Goal: Task Accomplishment & Management: Manage account settings

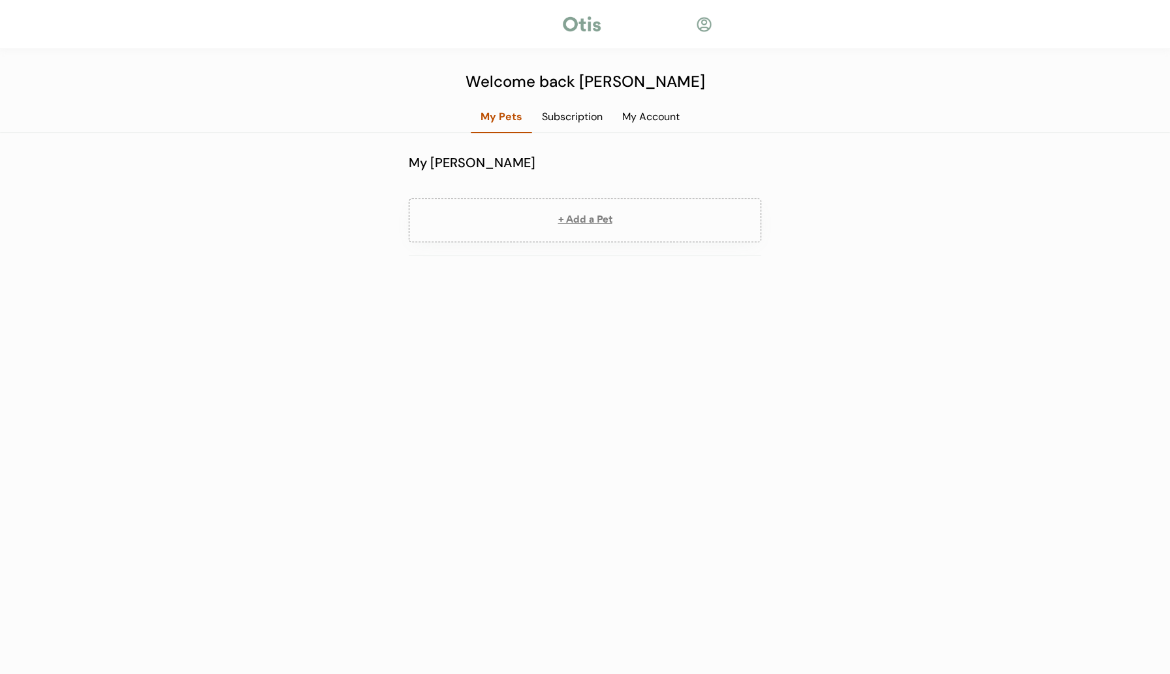
click at [586, 19] on div at bounding box center [582, 24] width 42 height 20
click at [654, 114] on div "My Account" at bounding box center [651, 117] width 77 height 14
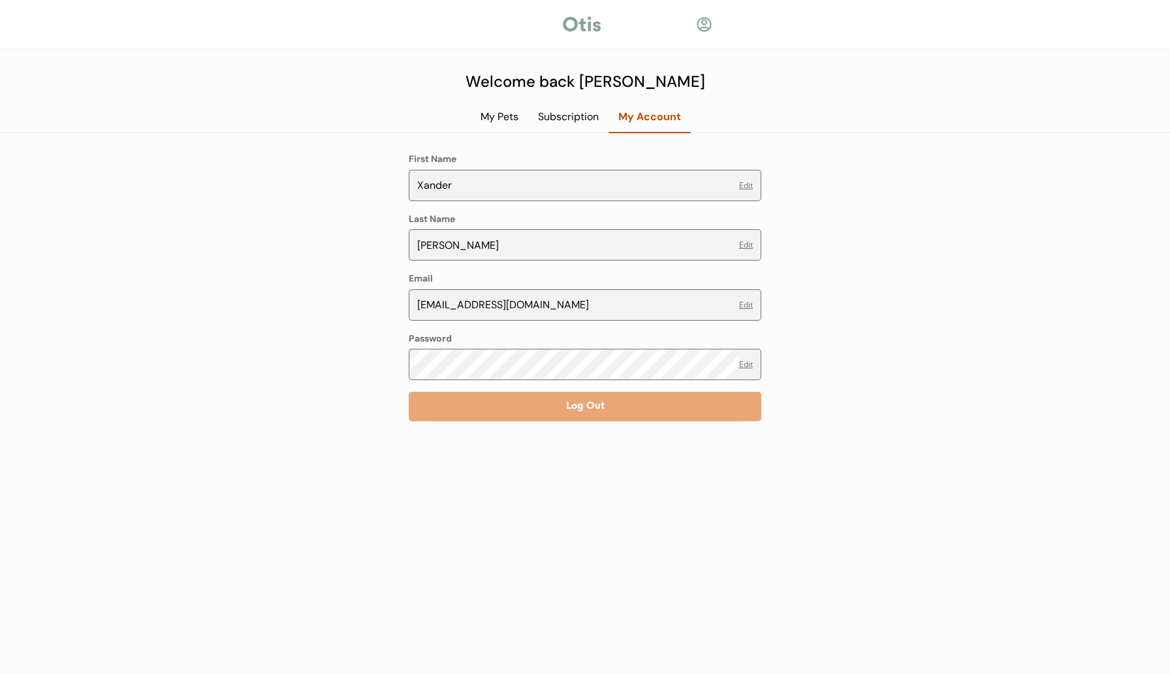
click at [506, 119] on div "My Pets" at bounding box center [499, 117] width 57 height 14
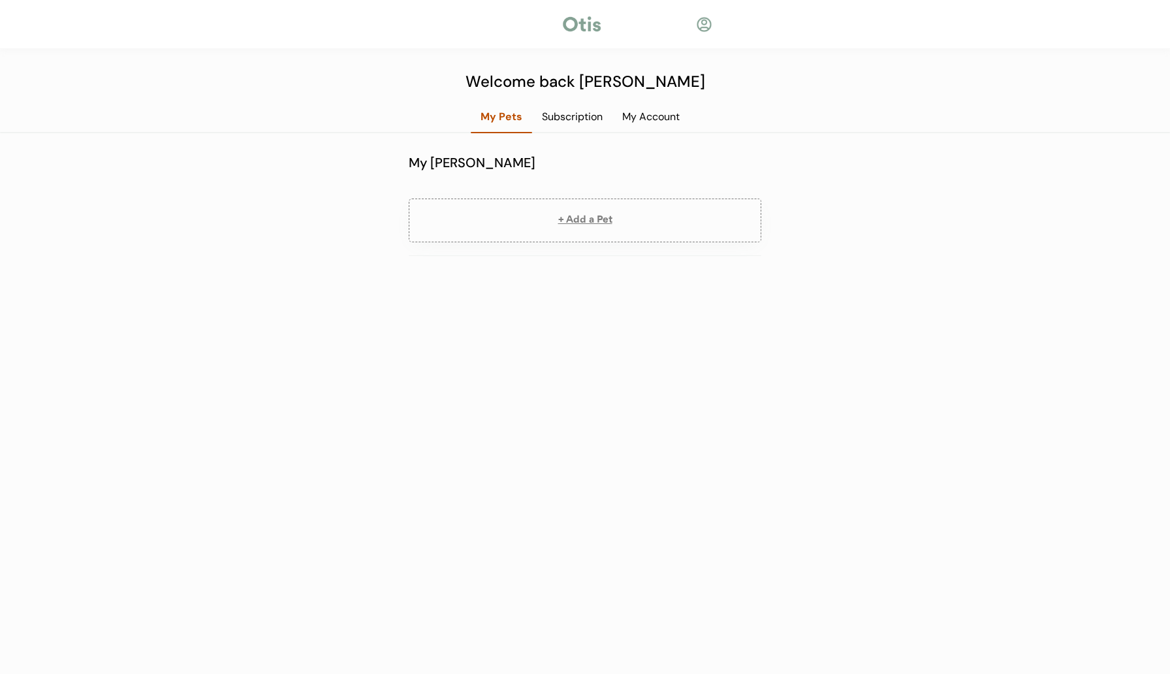
click at [567, 119] on div "Subscription" at bounding box center [572, 117] width 80 height 14
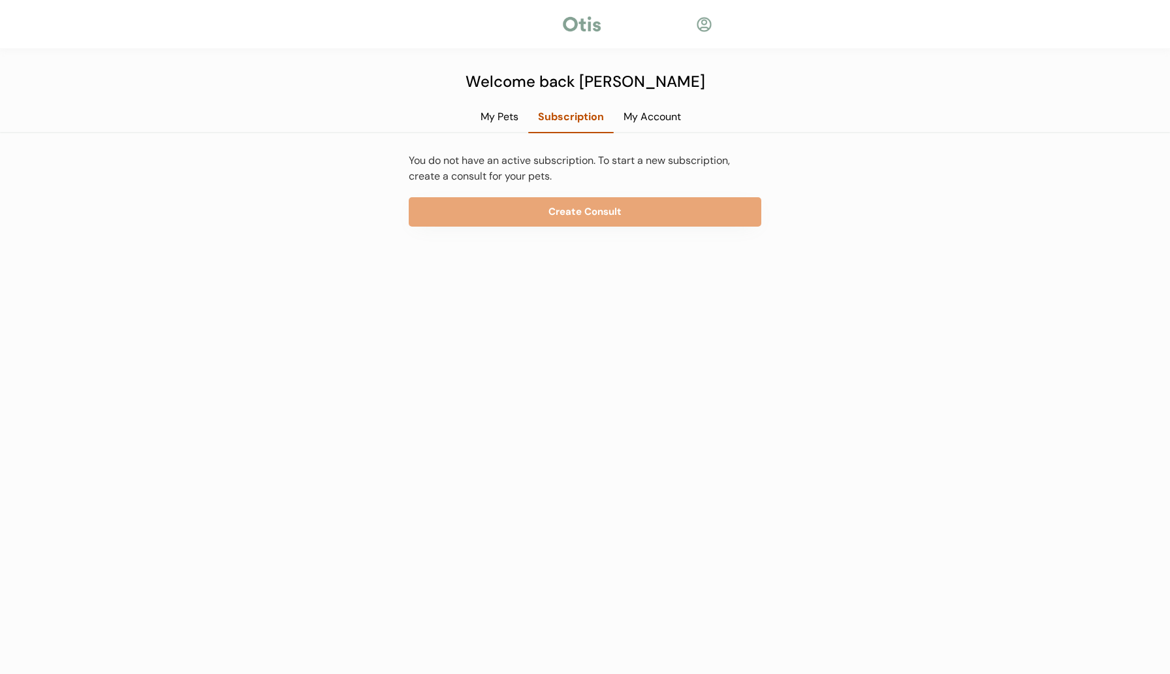
click at [513, 114] on div "My Pets" at bounding box center [499, 117] width 57 height 14
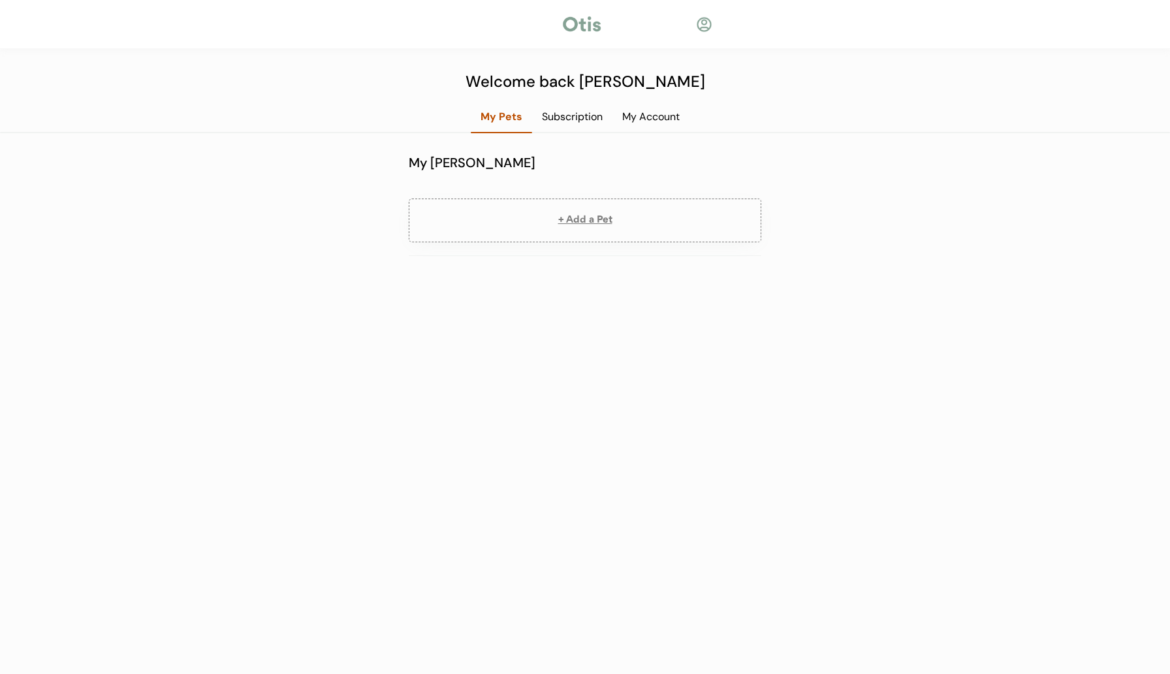
click at [585, 18] on div at bounding box center [582, 24] width 42 height 20
click at [700, 17] on div at bounding box center [704, 24] width 16 height 16
click at [648, 110] on div "My Account" at bounding box center [651, 117] width 77 height 14
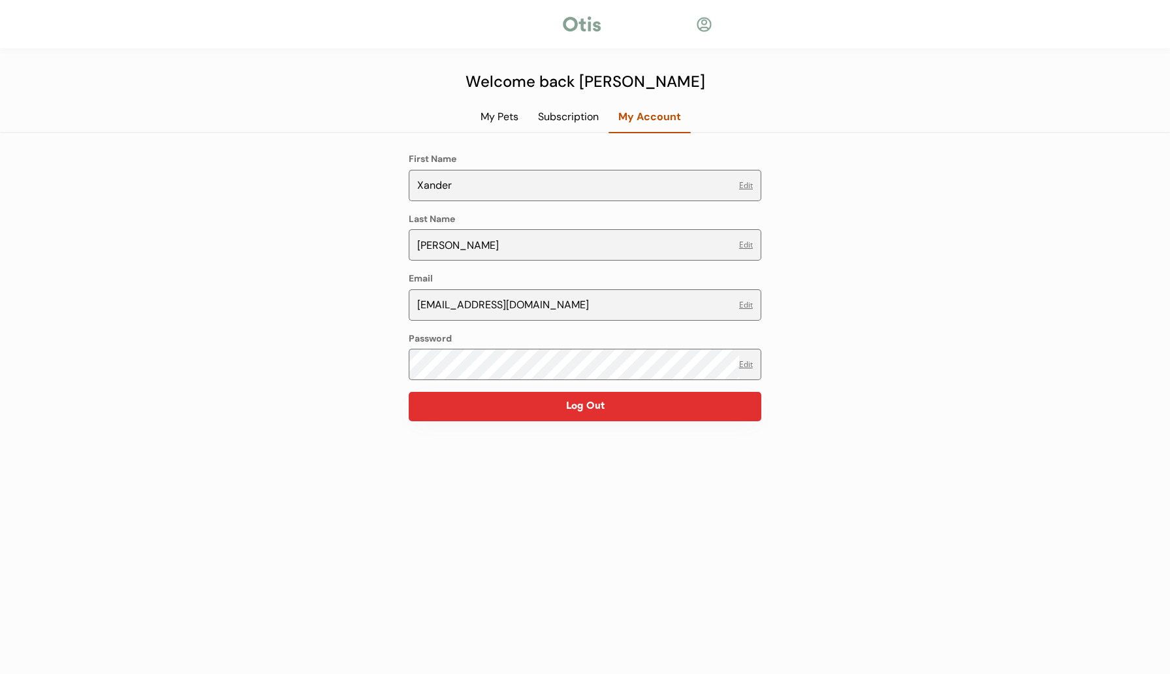
click at [608, 411] on button "Log Out" at bounding box center [585, 406] width 353 height 29
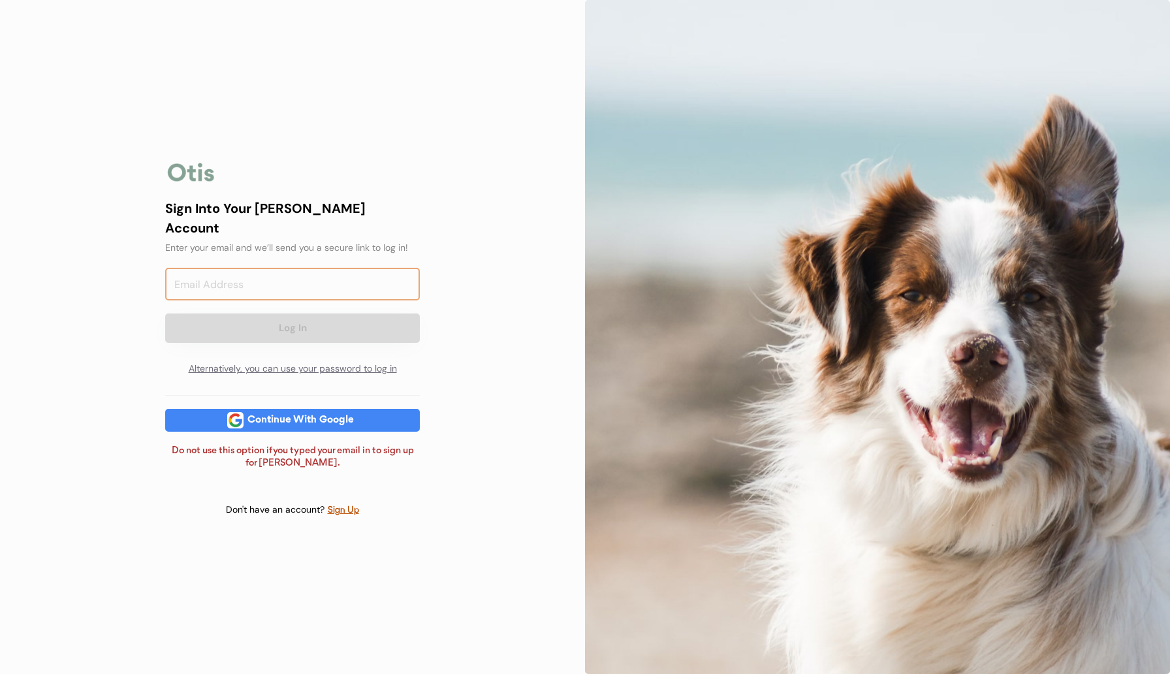
click at [254, 268] on input "email" at bounding box center [292, 284] width 255 height 33
type input "xander@otispet.com"
click at [459, 281] on div "Sign Into Your Otis Account Enter your email and we’ll send you a secure link t…" at bounding box center [292, 337] width 585 height 674
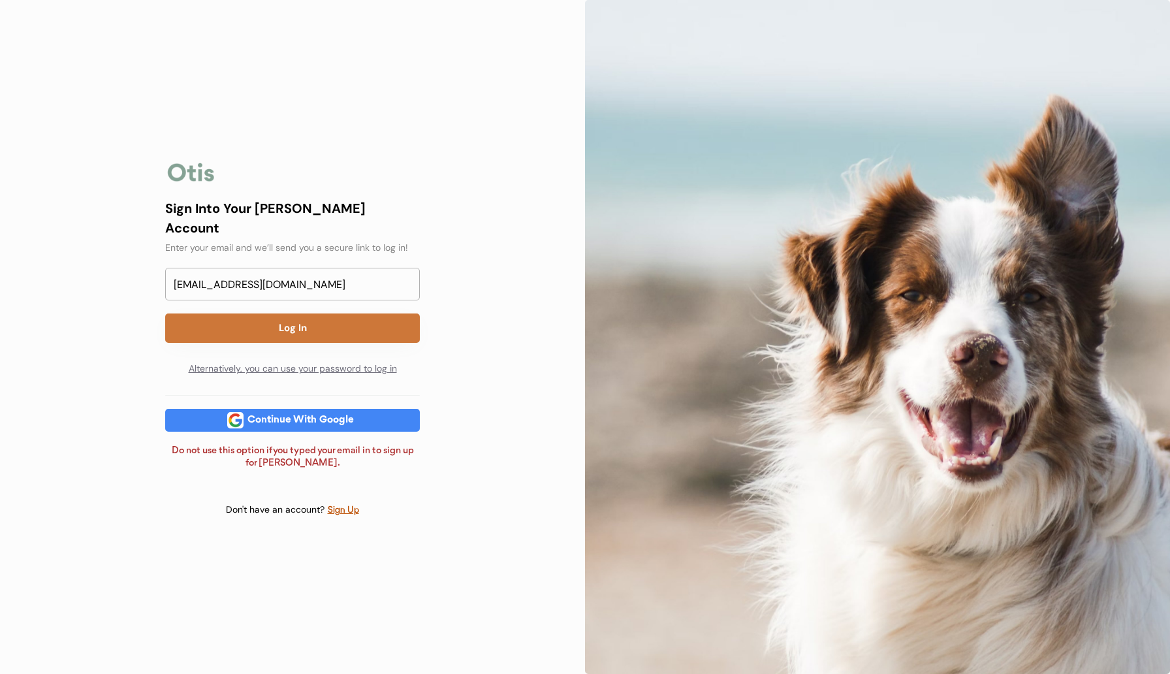
click at [359, 314] on button "Log In" at bounding box center [292, 328] width 255 height 29
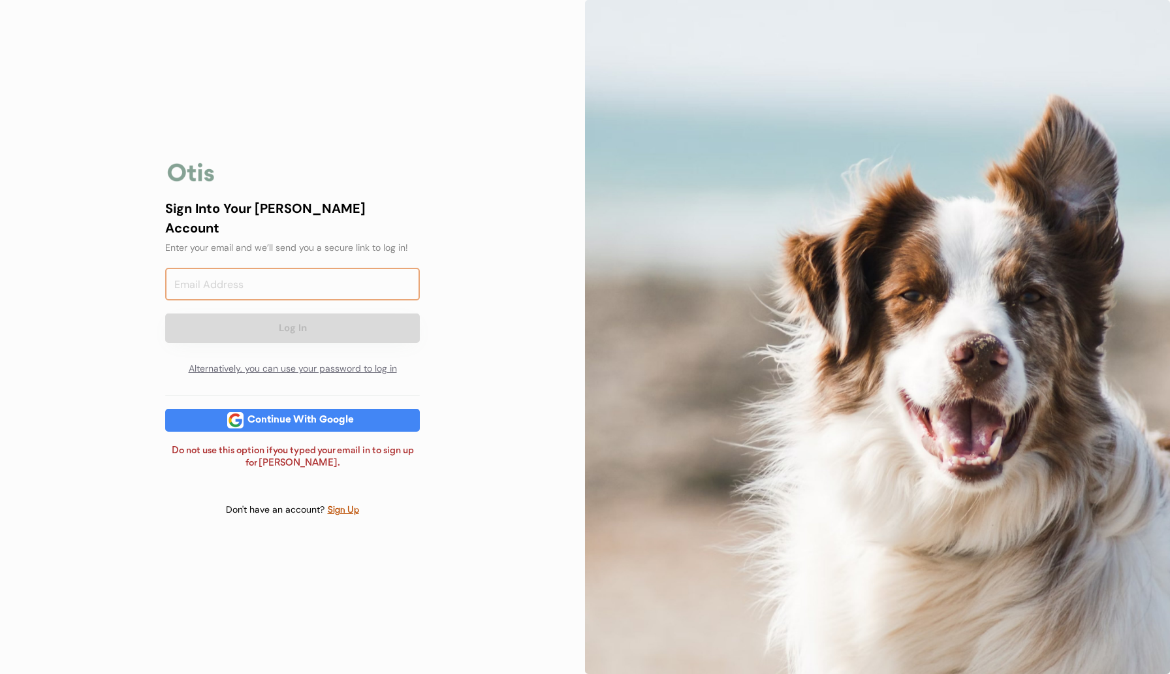
click at [363, 268] on input "email" at bounding box center [292, 284] width 255 height 33
type input "xanderjohnson59@gmail.com"
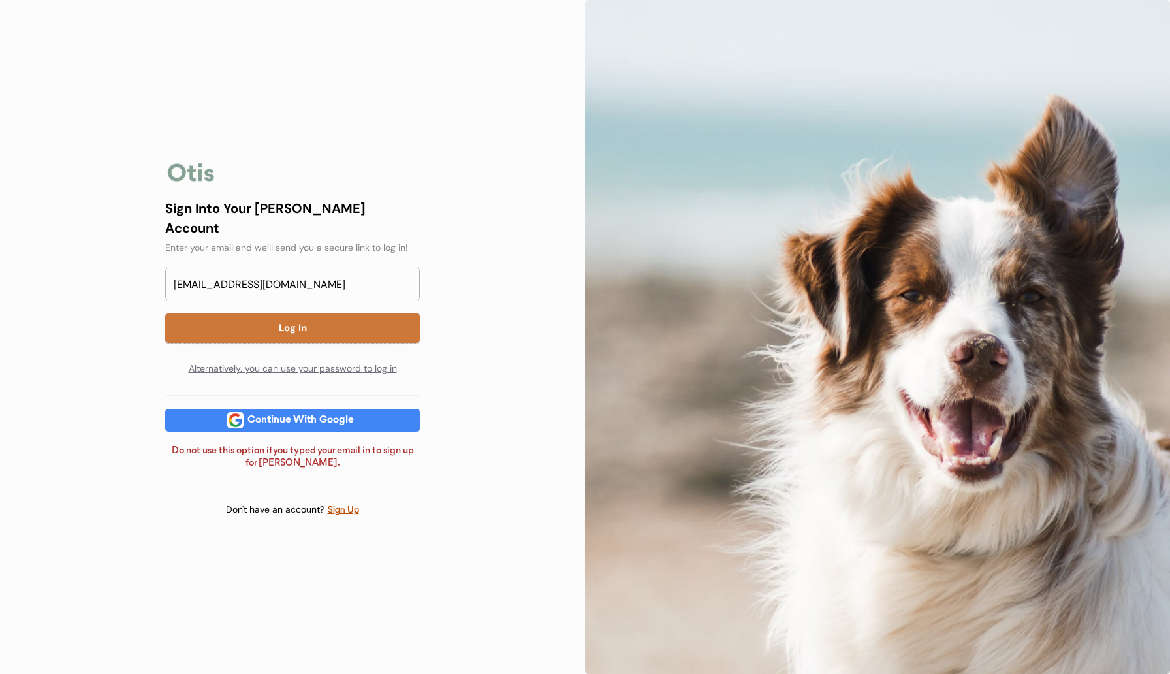
click at [342, 325] on button "Log In" at bounding box center [292, 328] width 255 height 29
